Goal: Task Accomplishment & Management: Use online tool/utility

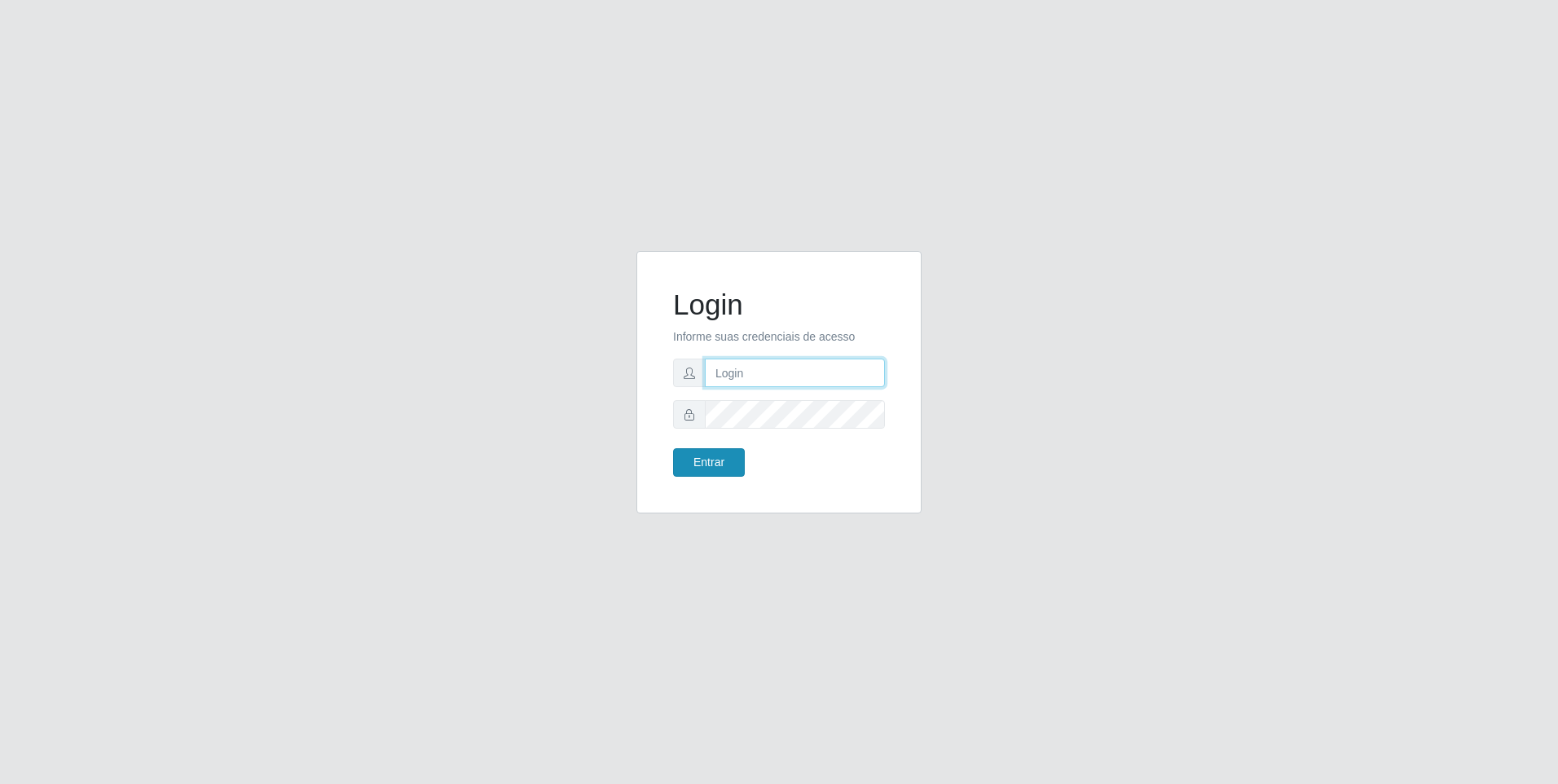
type input "[EMAIL_ADDRESS][DOMAIN_NAME]"
click at [716, 466] on button "Entrar" at bounding box center [709, 462] width 72 height 29
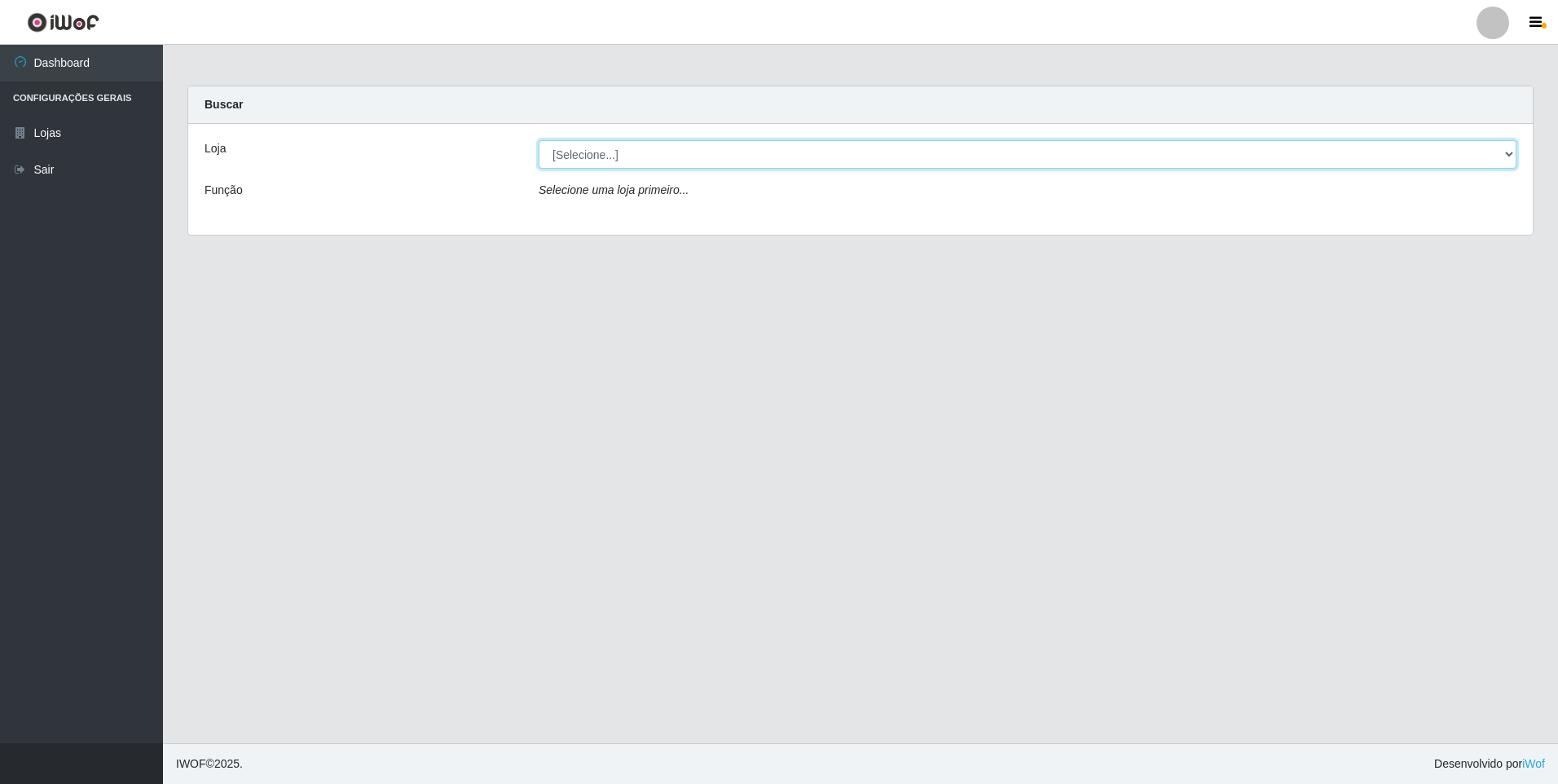
click at [1126, 154] on select "[Selecione...] [GEOGRAPHIC_DATA] - [GEOGRAPHIC_DATA]" at bounding box center [1028, 154] width 977 height 29
select select "432"
click at [539, 140] on select "[Selecione...] [GEOGRAPHIC_DATA] - [GEOGRAPHIC_DATA]" at bounding box center [1028, 154] width 977 height 29
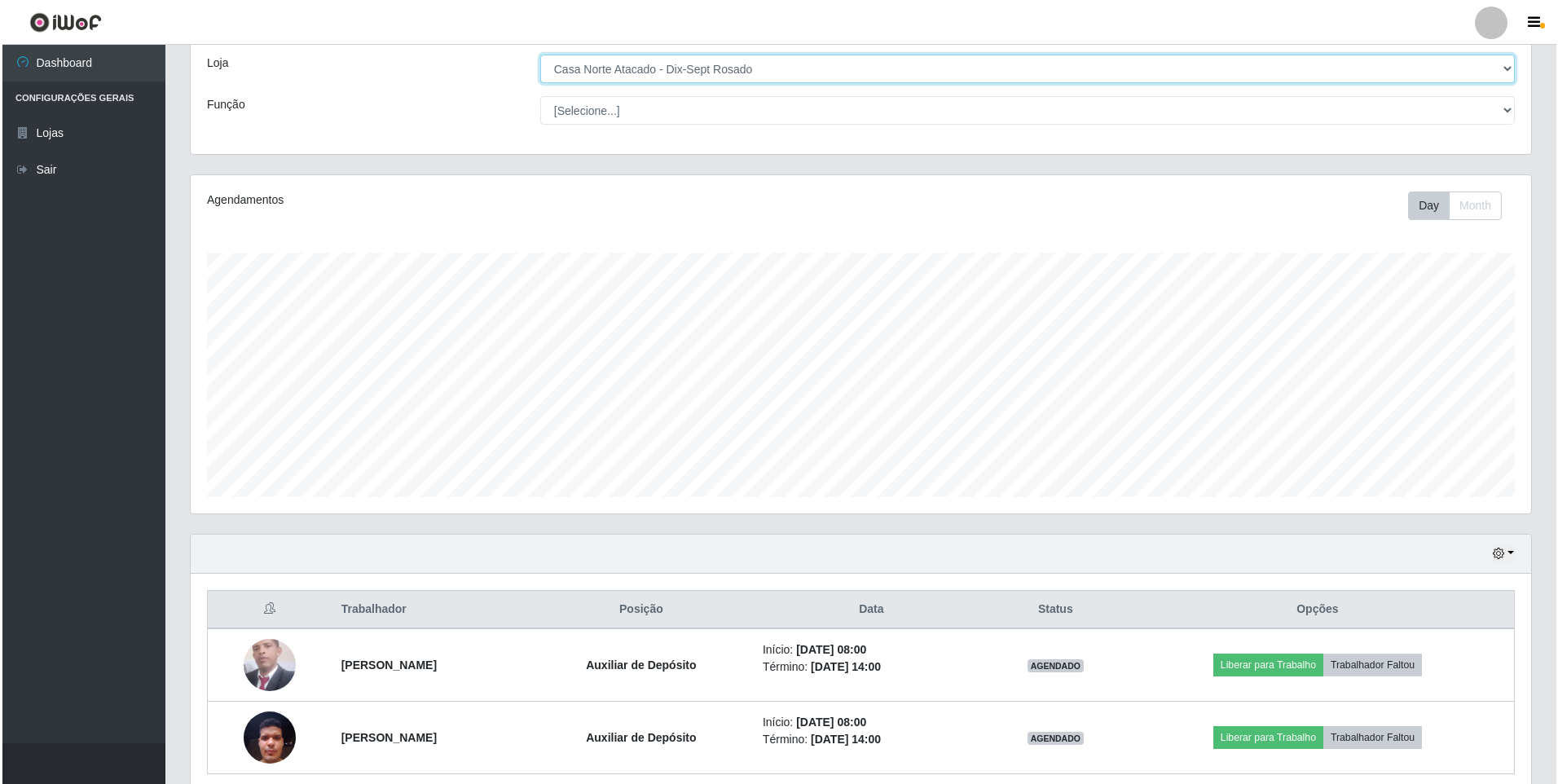
scroll to position [153, 0]
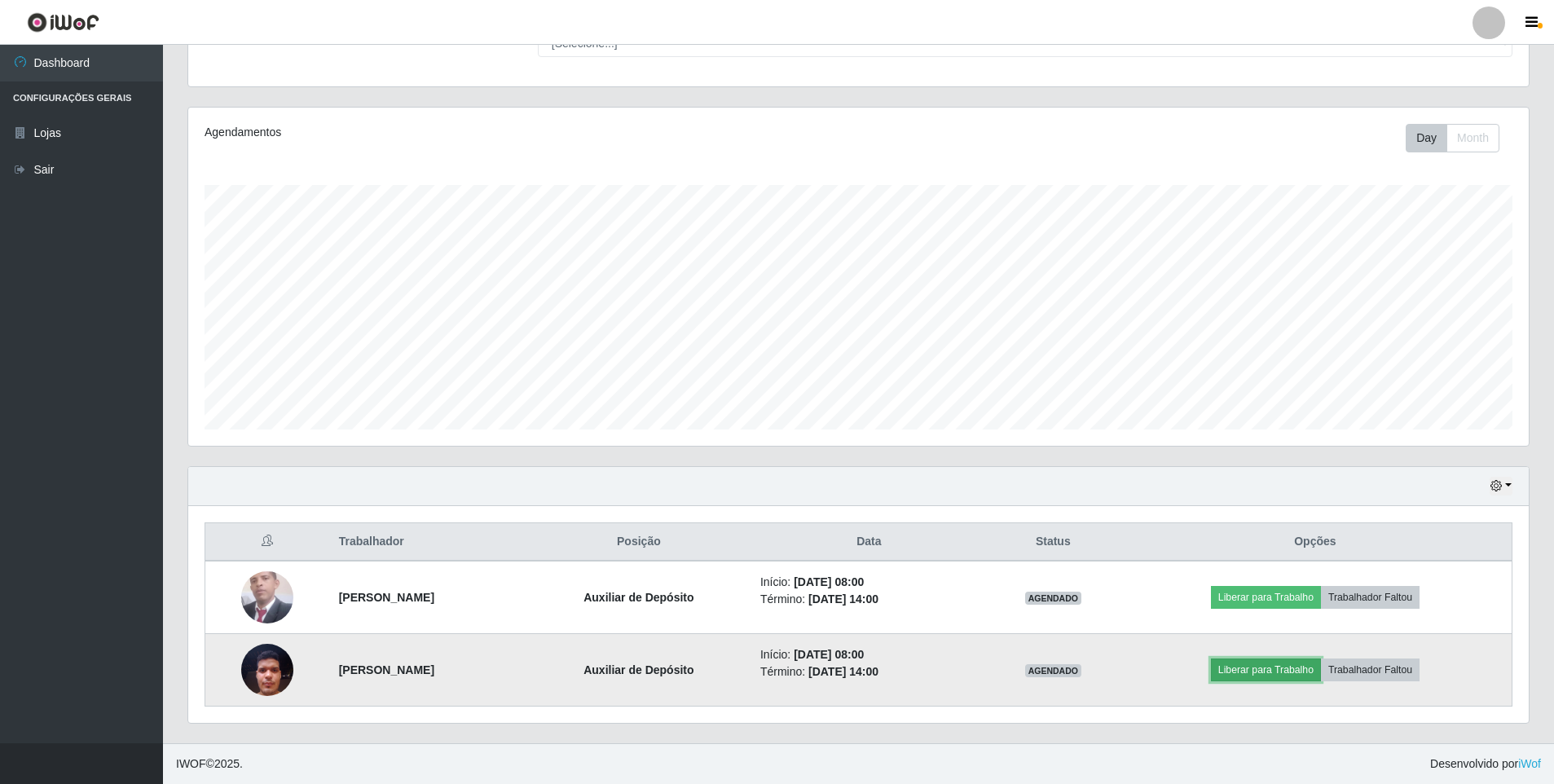
click at [1321, 666] on button "Liberar para Trabalho" at bounding box center [1265, 670] width 110 height 23
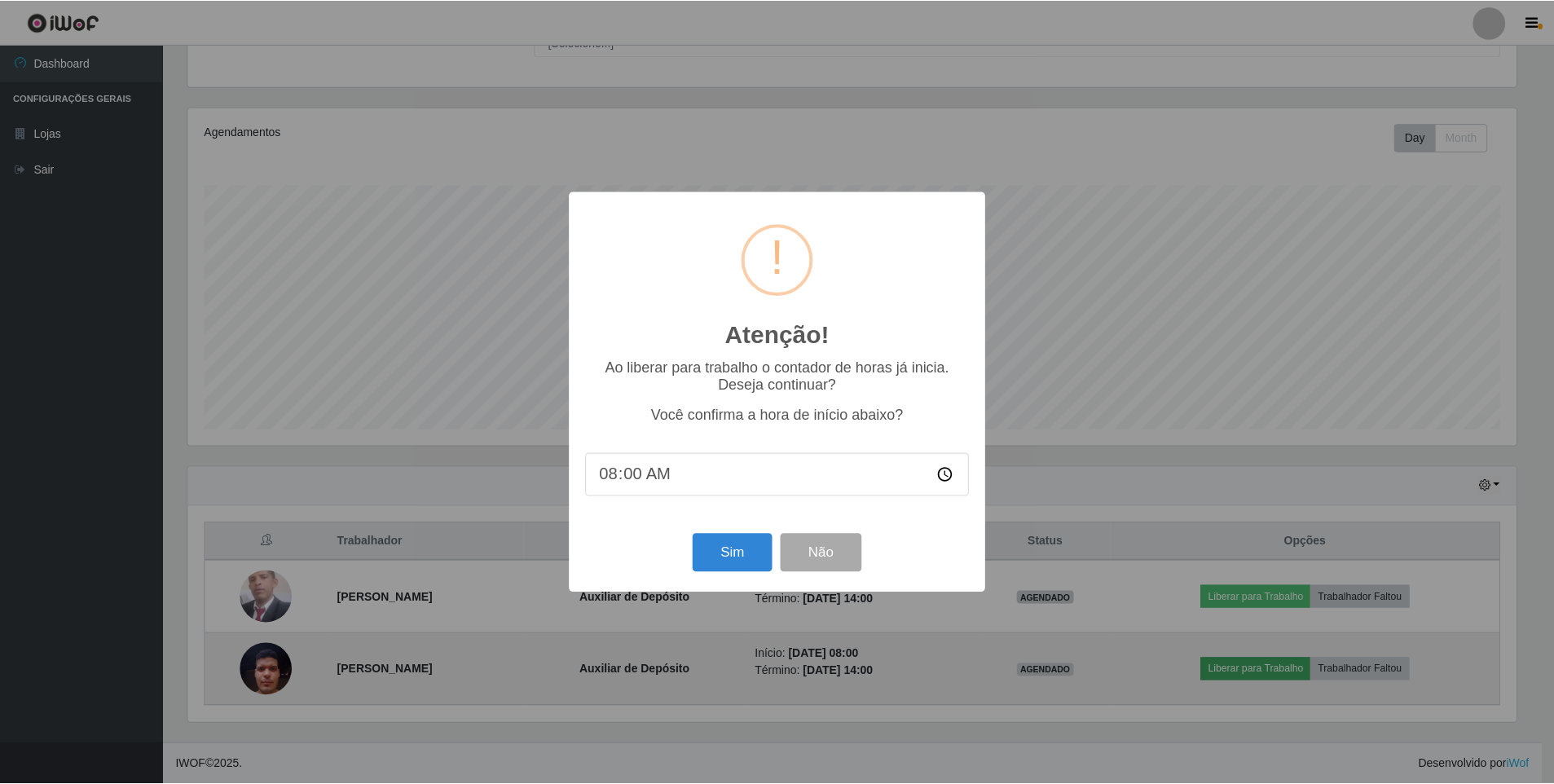
scroll to position [338, 1332]
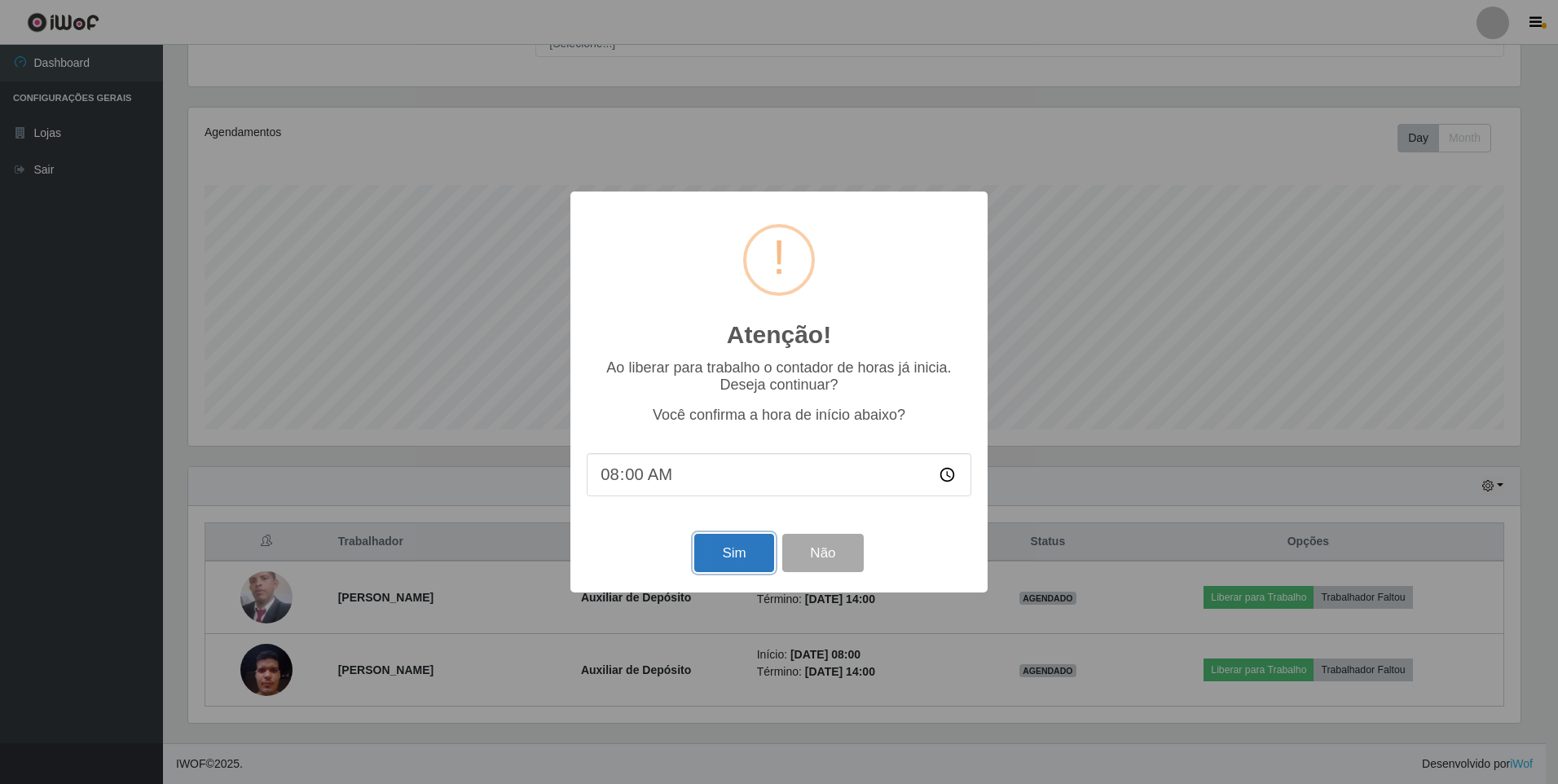
click at [724, 552] on button "Sim" at bounding box center [733, 553] width 79 height 38
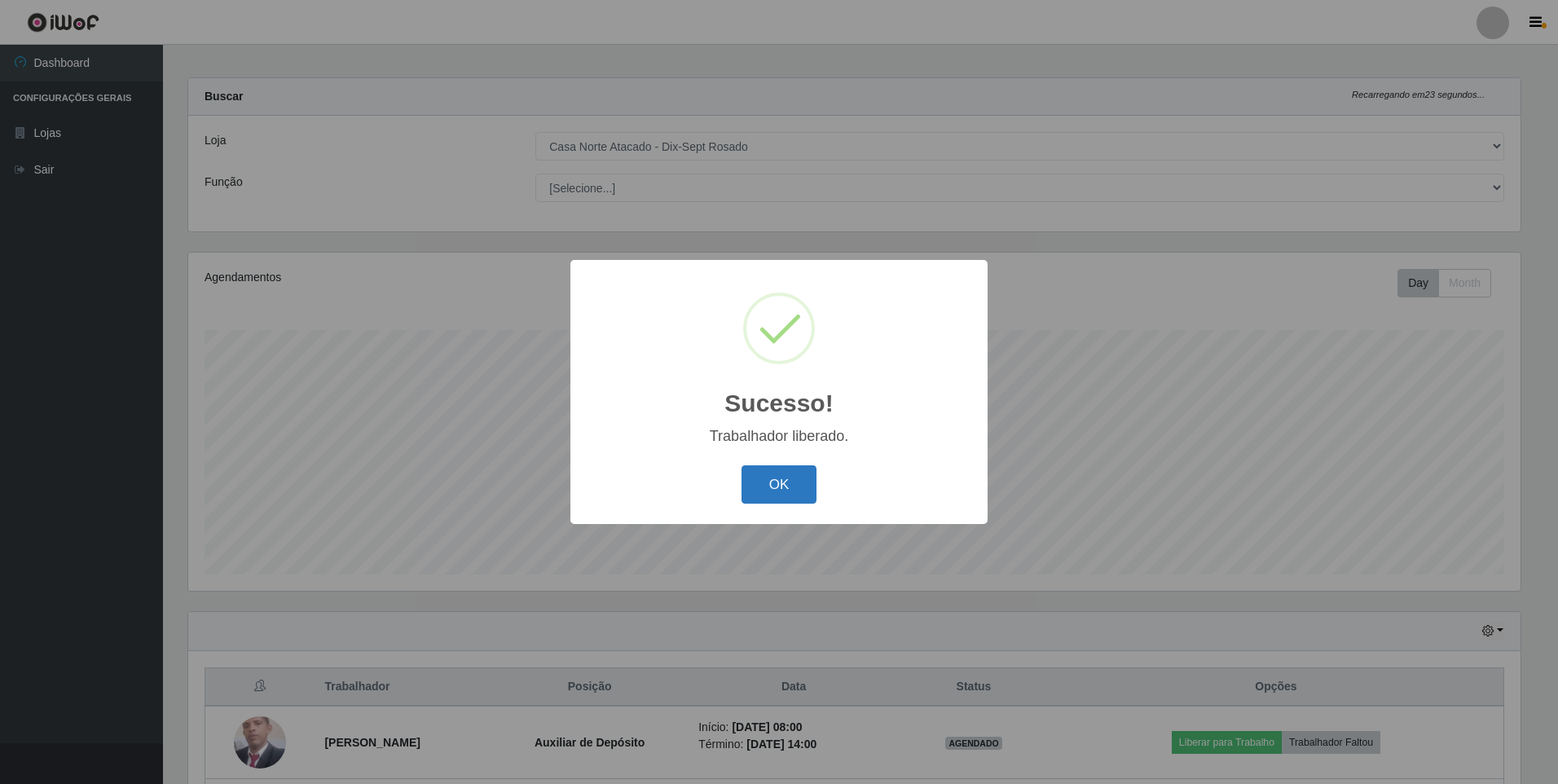
click at [757, 493] on button "OK" at bounding box center [779, 484] width 75 height 38
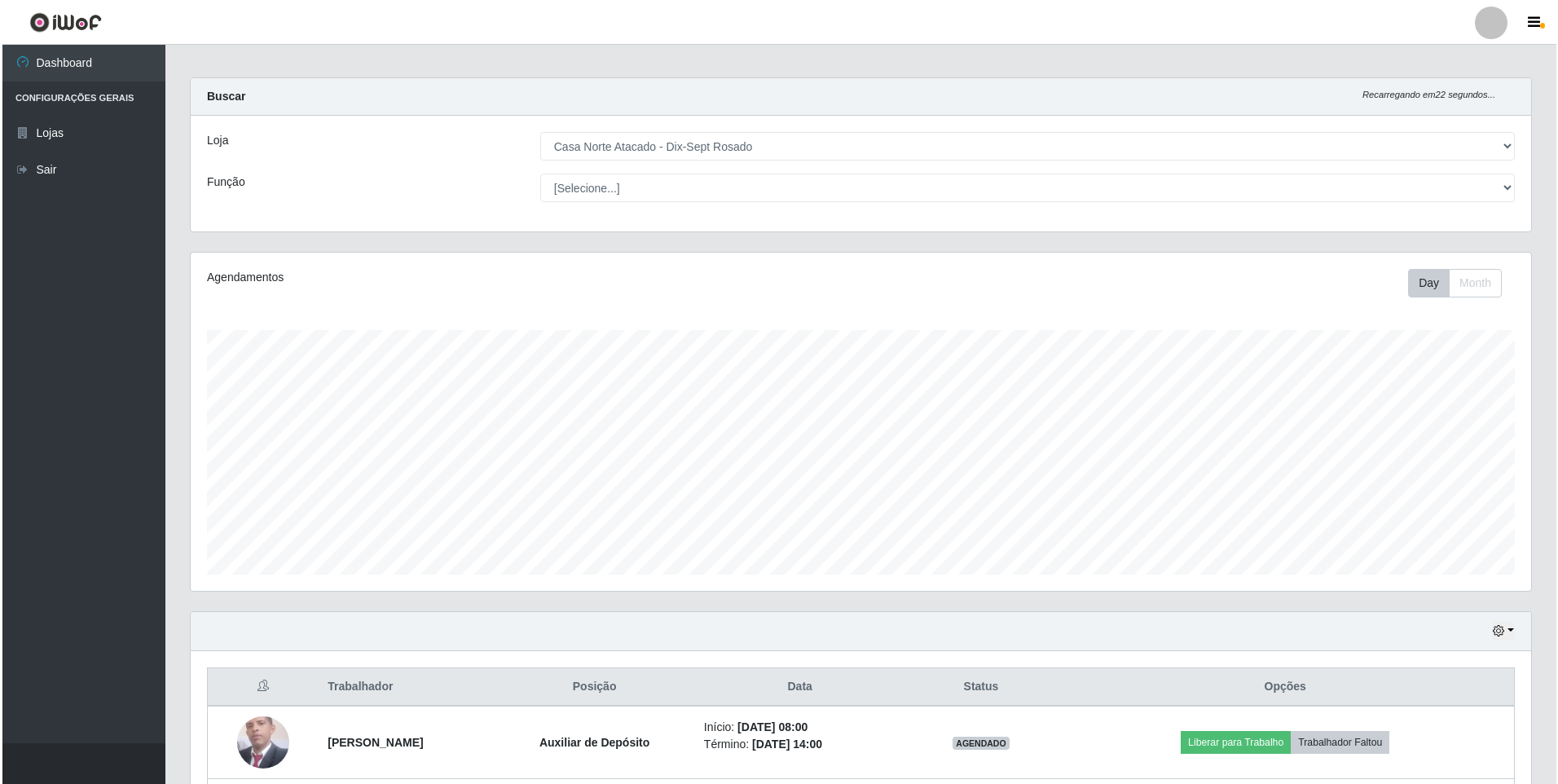
scroll to position [153, 0]
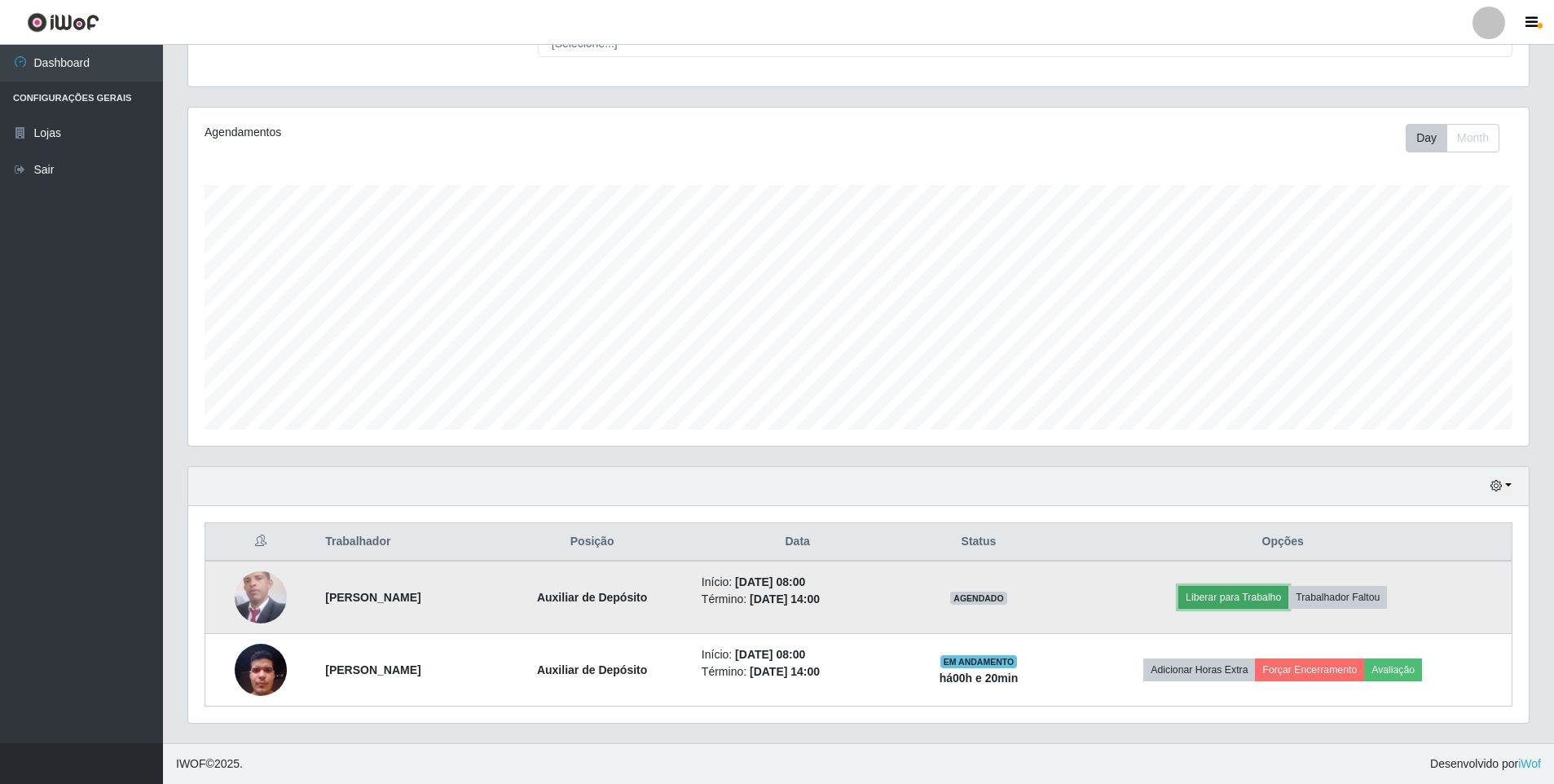
click at [1240, 593] on button "Liberar para Trabalho" at bounding box center [1233, 597] width 110 height 23
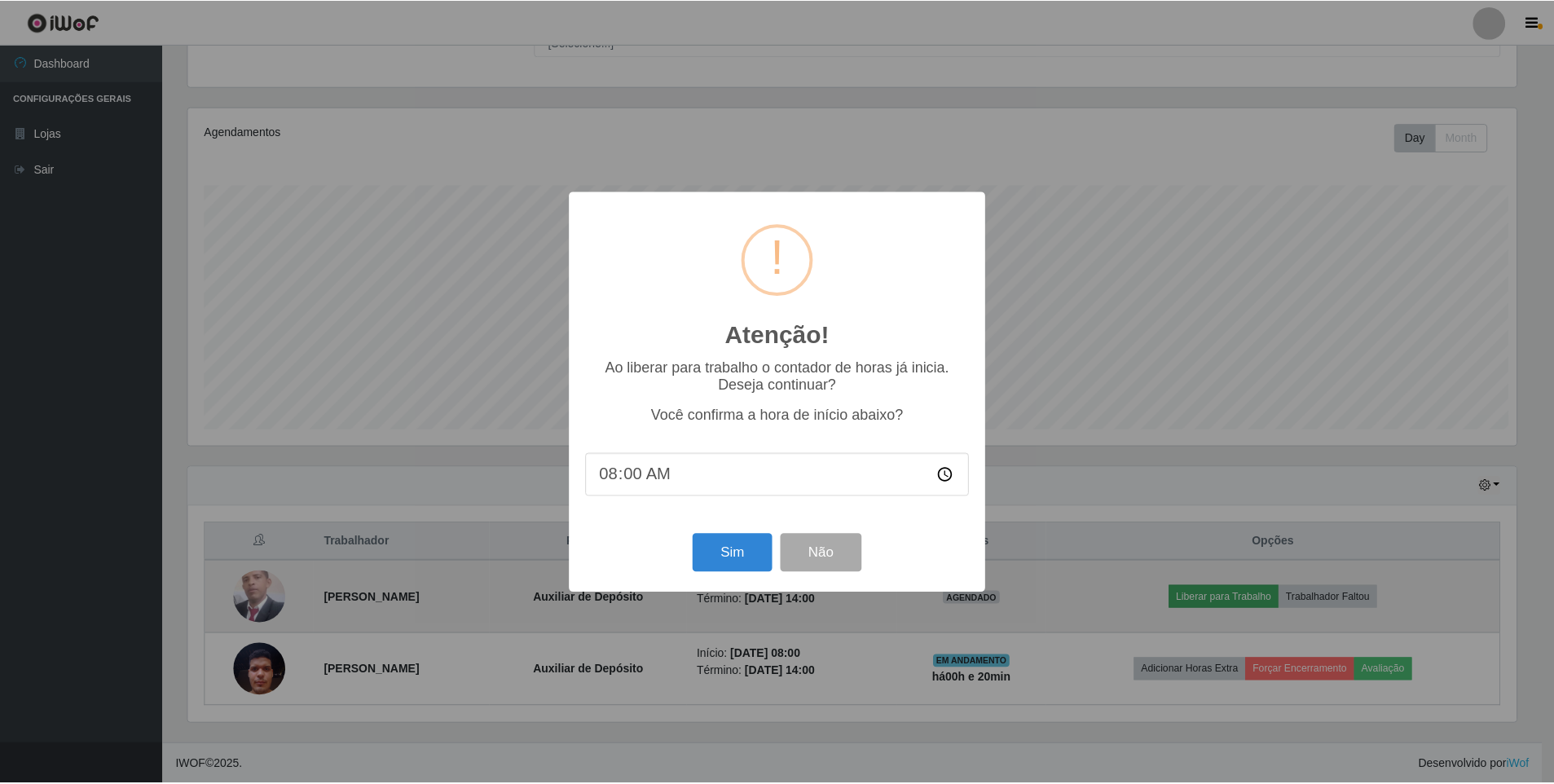
scroll to position [338, 1332]
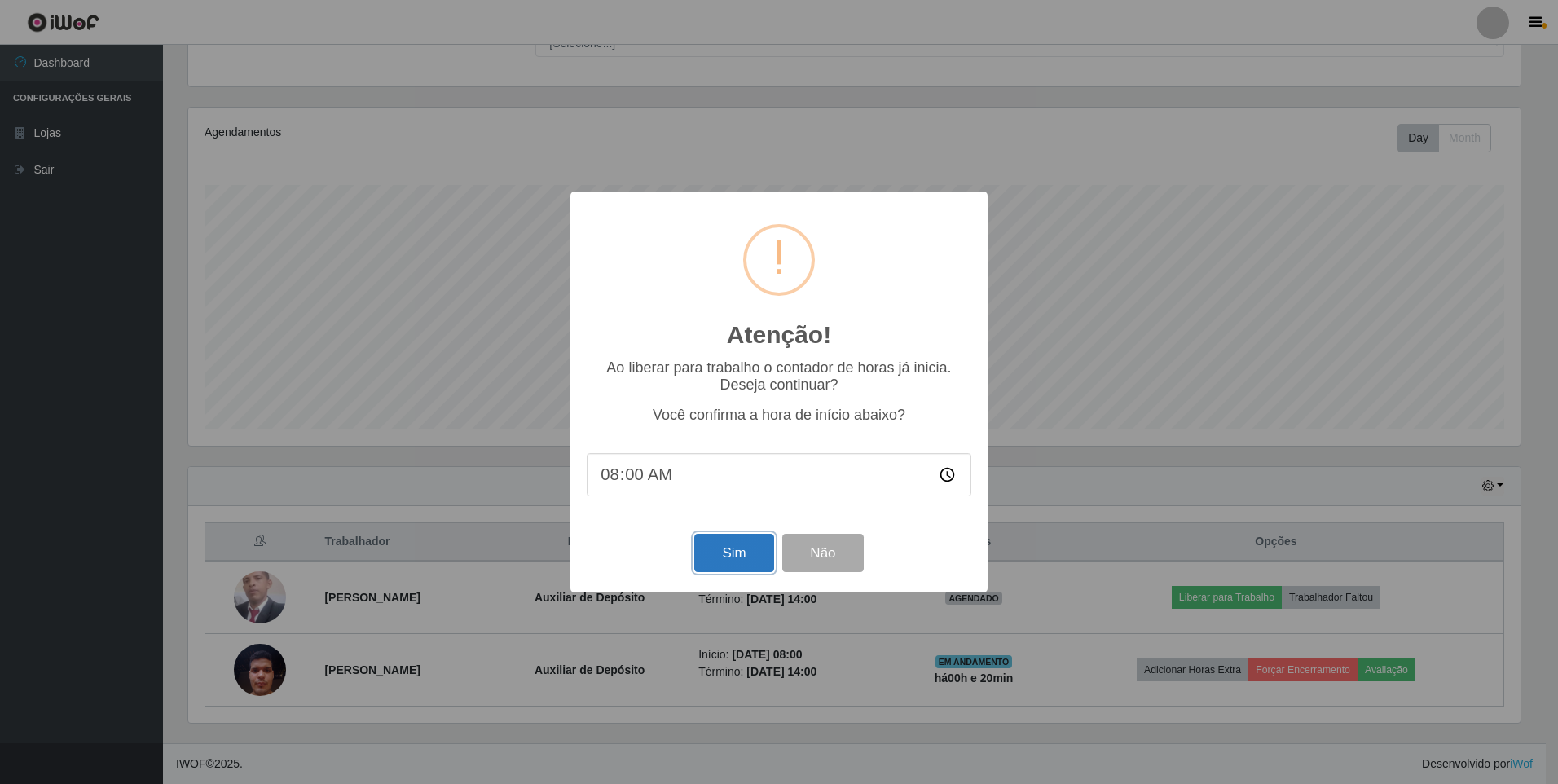
click at [751, 555] on button "Sim" at bounding box center [733, 553] width 79 height 38
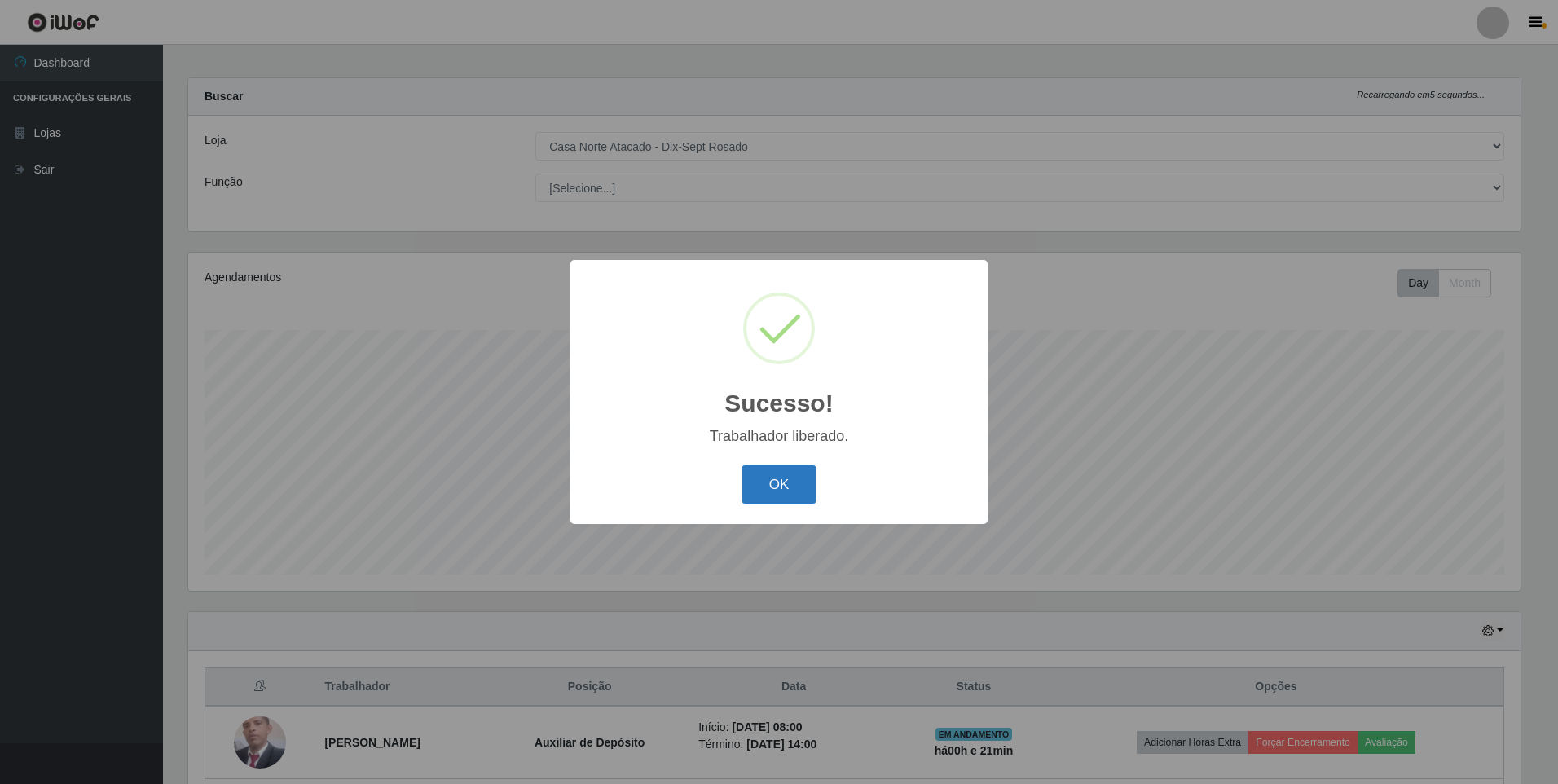
click at [782, 483] on button "OK" at bounding box center [779, 484] width 75 height 38
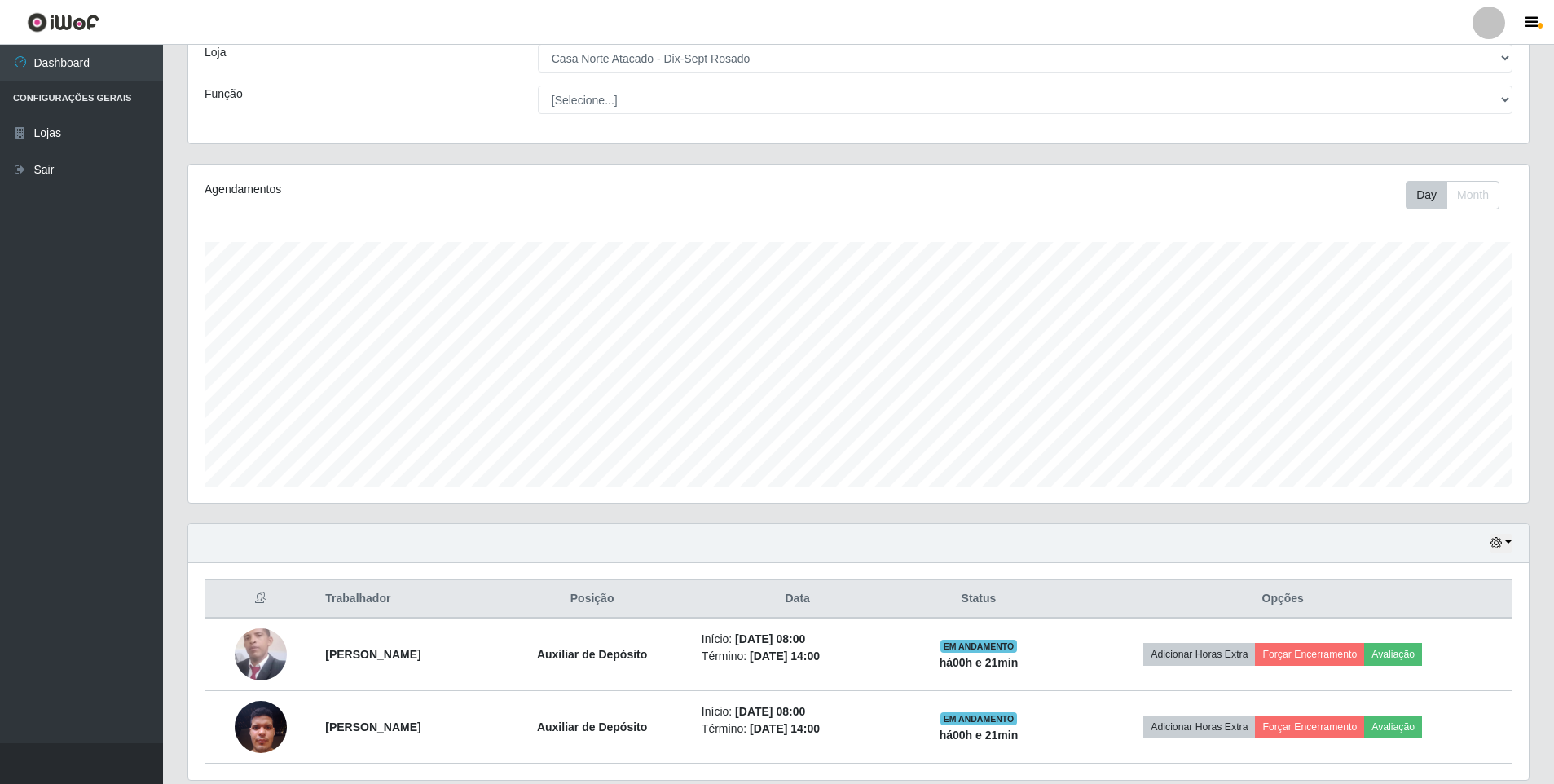
scroll to position [153, 0]
